Goal: Transaction & Acquisition: Purchase product/service

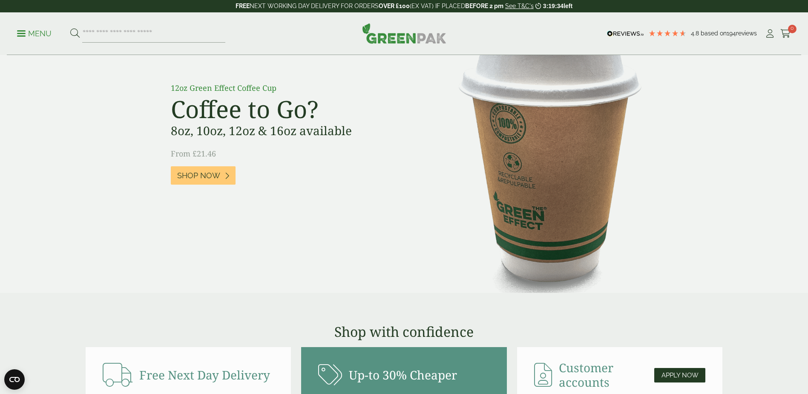
scroll to position [682, 0]
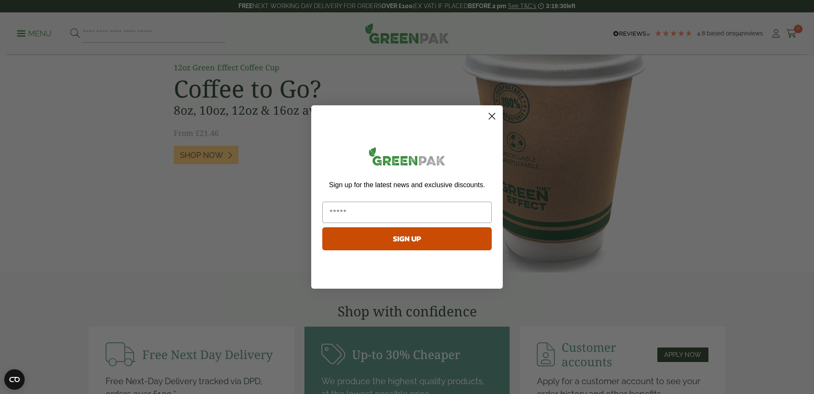
click at [492, 116] on icon "Close dialog" at bounding box center [492, 116] width 6 height 6
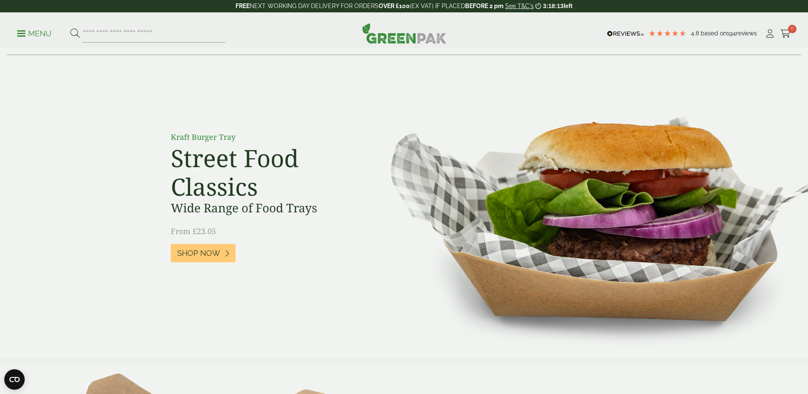
scroll to position [0, 0]
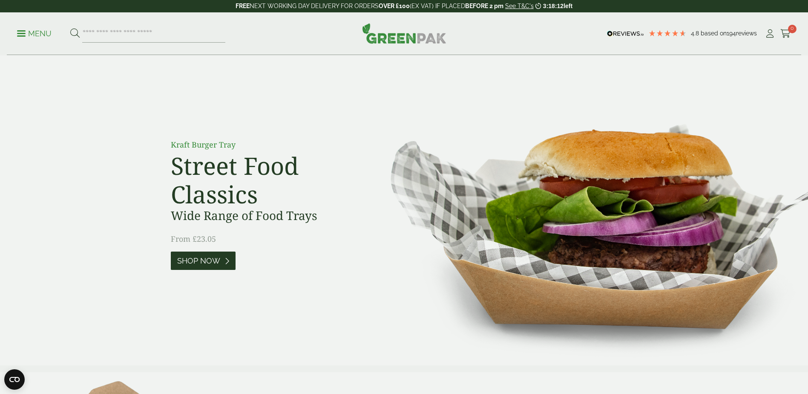
click at [208, 266] on link "Shop Now" at bounding box center [203, 260] width 65 height 18
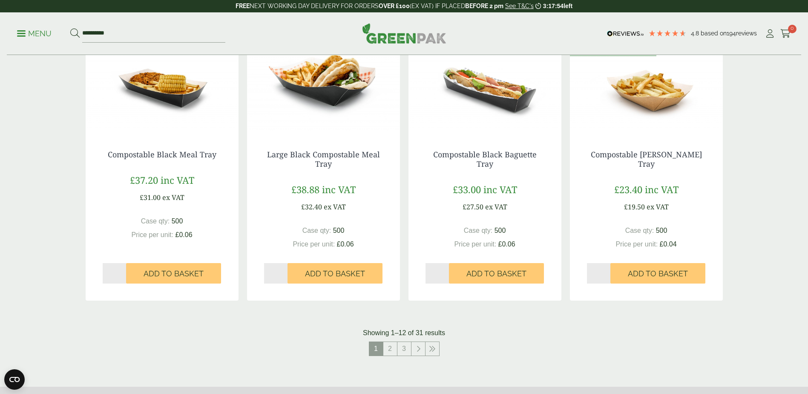
scroll to position [767, 0]
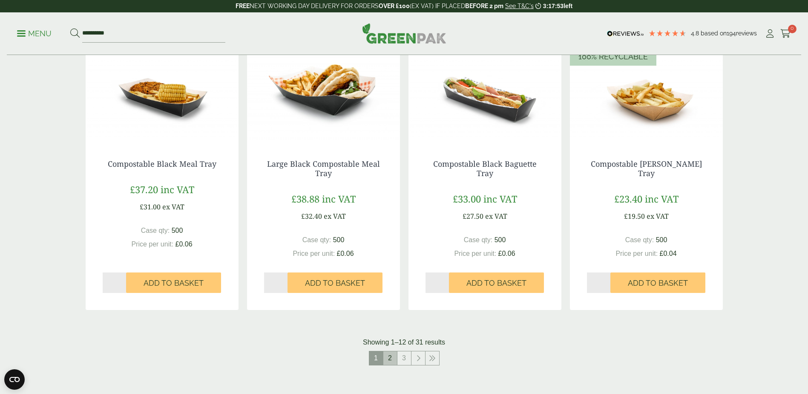
click at [388, 359] on link "2" at bounding box center [390, 358] width 14 height 14
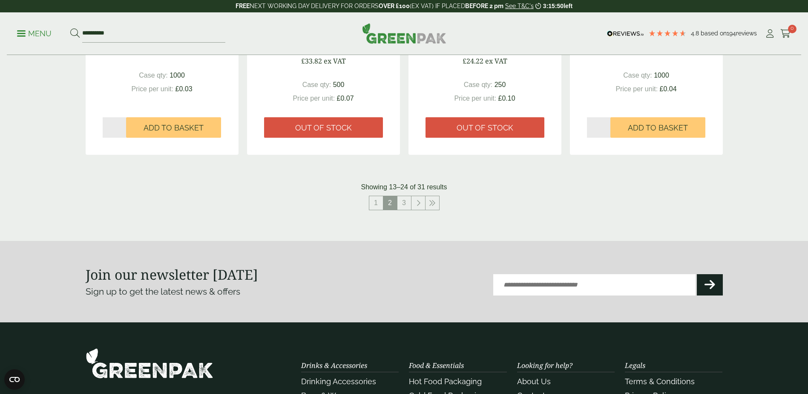
scroll to position [852, 0]
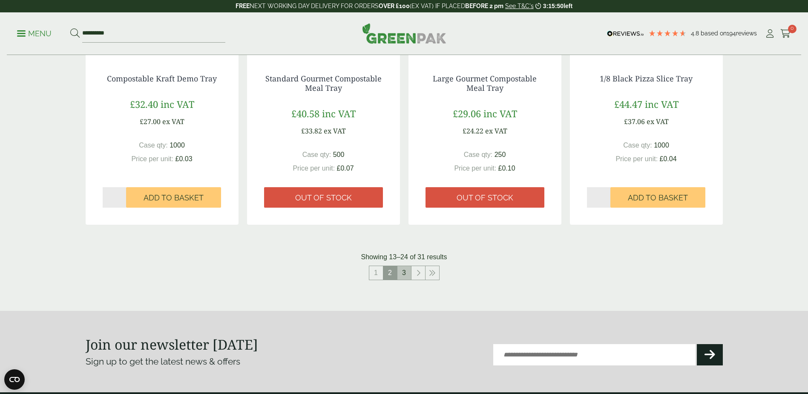
click at [404, 273] on link "3" at bounding box center [404, 273] width 14 height 14
